Goal: Transaction & Acquisition: Obtain resource

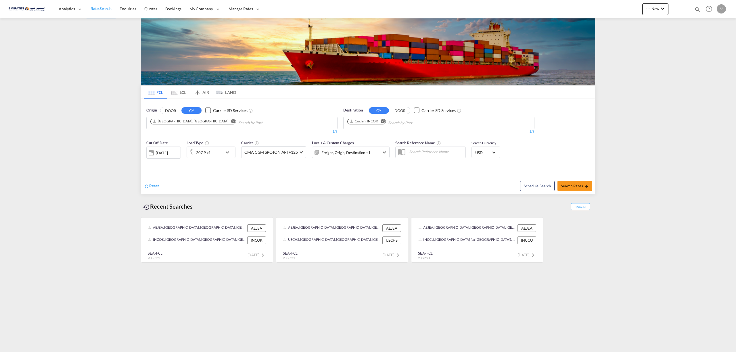
click at [382, 121] on md-icon "Remove" at bounding box center [383, 121] width 4 height 4
type input "[GEOGRAPHIC_DATA]"
click at [373, 154] on div "[GEOGRAPHIC_DATA] [GEOGRAPHIC_DATA] NLRTM" at bounding box center [392, 162] width 109 height 17
click at [579, 188] on span "Search Rates" at bounding box center [575, 186] width 28 height 5
type input "AEJEA to NLRTM / [DATE]"
